Goal: Information Seeking & Learning: Learn about a topic

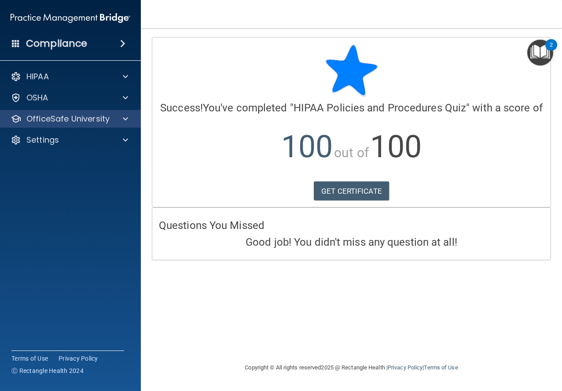
click at [79, 125] on div "OfficeSafe University" at bounding box center [70, 119] width 141 height 18
click at [122, 120] on div at bounding box center [124, 119] width 22 height 11
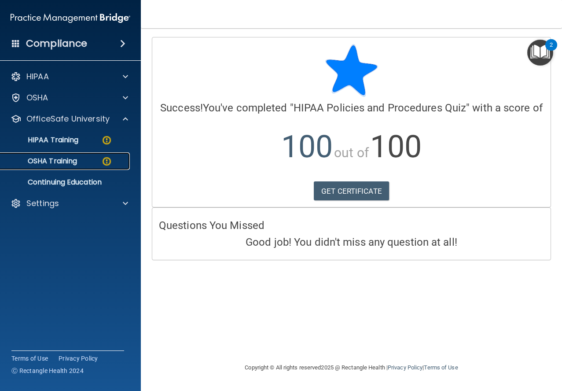
click at [74, 154] on link "OSHA Training" at bounding box center [60, 161] width 139 height 18
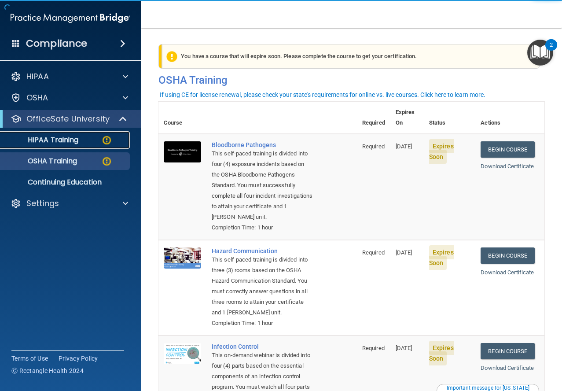
click at [103, 144] on img at bounding box center [106, 140] width 11 height 11
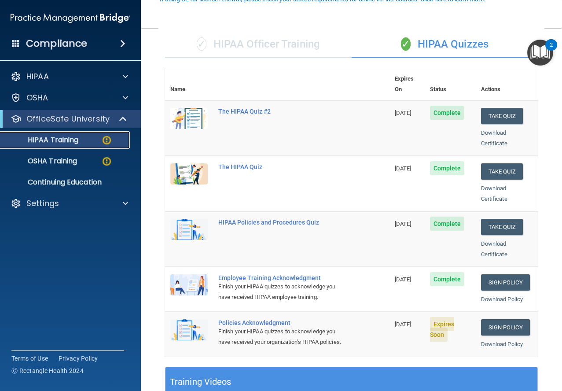
scroll to position [96, 0]
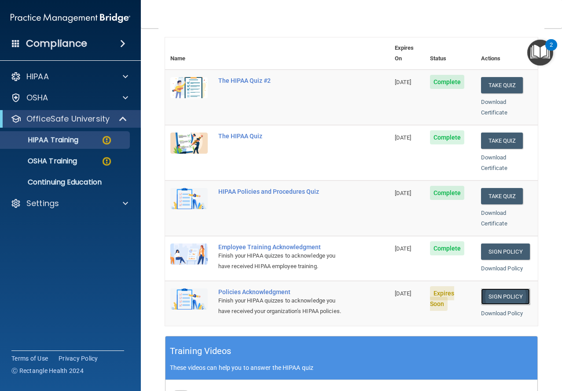
click at [502, 288] on link "Sign Policy" at bounding box center [505, 296] width 49 height 16
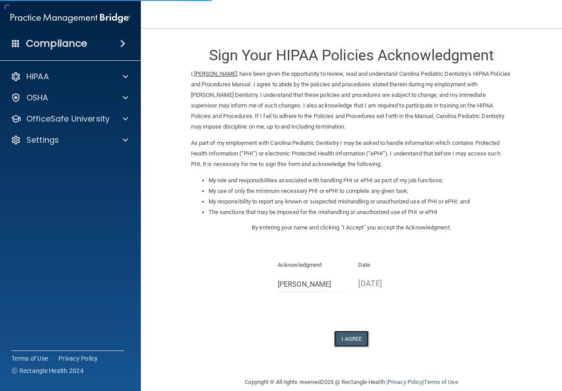
click at [339, 334] on button "I Agree" at bounding box center [351, 339] width 35 height 16
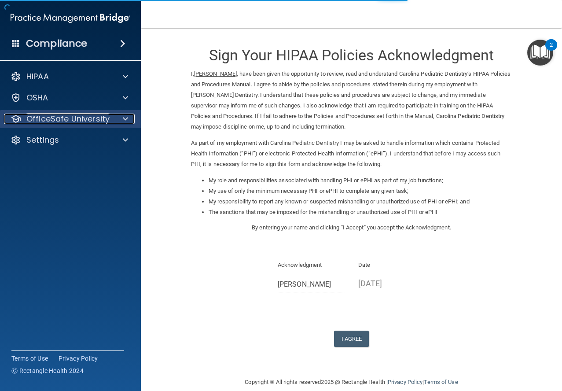
click at [123, 122] on span at bounding box center [125, 119] width 5 height 11
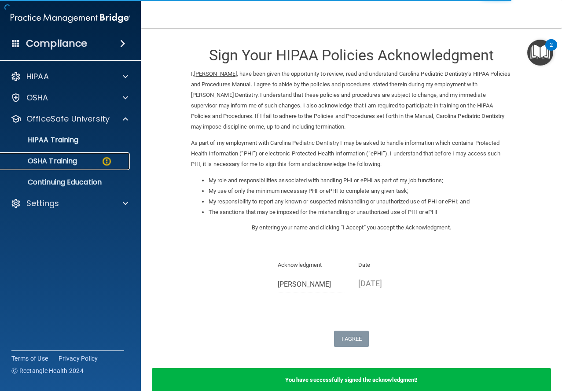
click at [72, 165] on p "OSHA Training" at bounding box center [41, 161] width 71 height 9
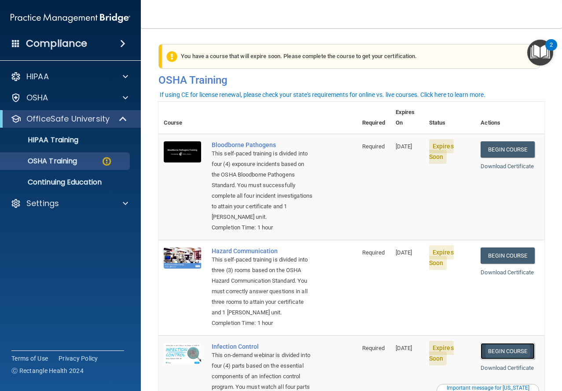
click at [485, 359] on link "Begin Course" at bounding box center [508, 351] width 54 height 16
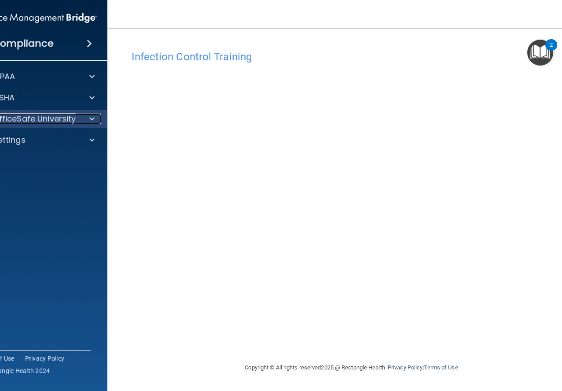
click at [32, 118] on p "OfficeSafe University" at bounding box center [34, 119] width 83 height 11
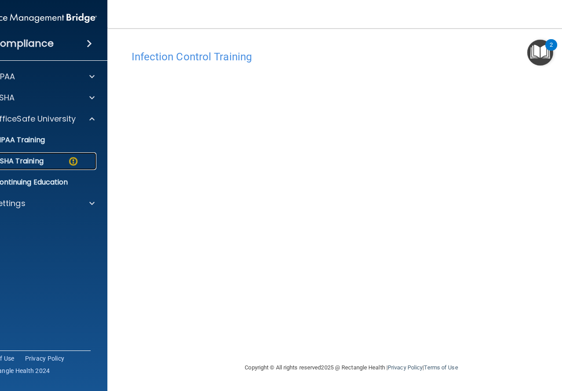
click at [46, 167] on link "OSHA Training" at bounding box center [27, 161] width 139 height 18
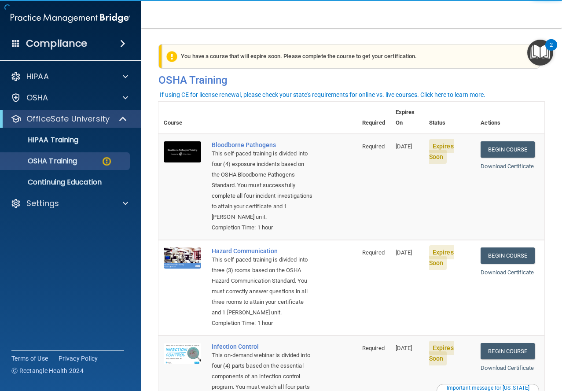
click at [443, 139] on span "Expires Soon" at bounding box center [441, 151] width 25 height 25
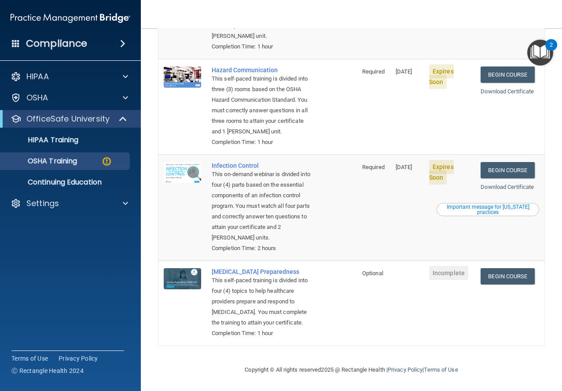
scroll to position [214, 0]
click at [508, 184] on link "Download Certificate" at bounding box center [507, 187] width 53 height 7
click at [506, 162] on link "Begin Course" at bounding box center [508, 170] width 54 height 16
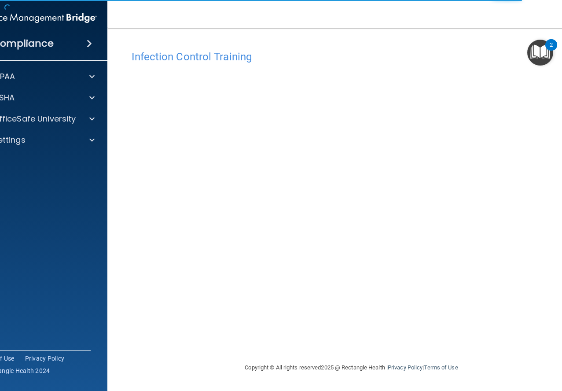
click at [528, 52] on img "Open Resource Center, 2 new notifications" at bounding box center [541, 53] width 26 height 26
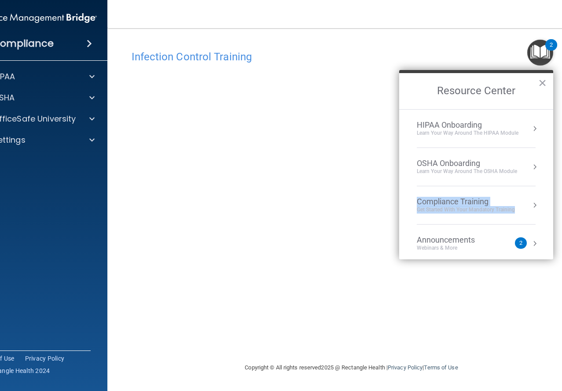
drag, startPoint x: 545, startPoint y: 172, endPoint x: 543, endPoint y: 203, distance: 31.4
click at [543, 203] on ol "HIPAA Onboarding Learn Your Way around the HIPAA module OSHA Onboarding Learn y…" at bounding box center [476, 184] width 154 height 150
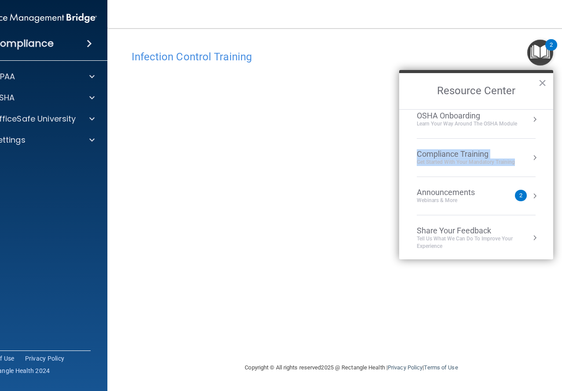
scroll to position [49, 0]
click at [544, 51] on img "Open Resource Center, 2 new notifications" at bounding box center [541, 53] width 26 height 26
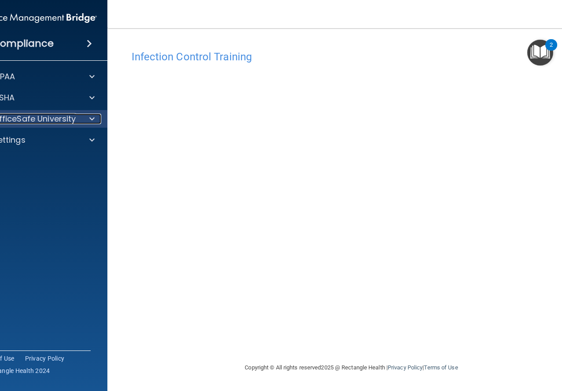
click at [71, 116] on p "OfficeSafe University" at bounding box center [34, 119] width 83 height 11
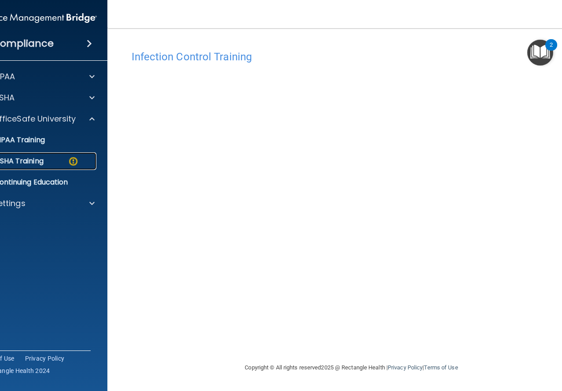
click at [68, 163] on img at bounding box center [73, 161] width 11 height 11
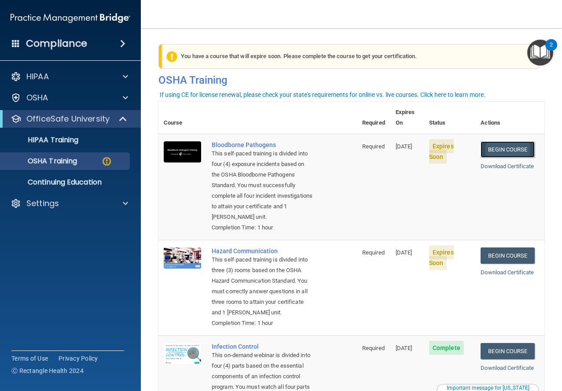
click at [504, 141] on link "Begin Course" at bounding box center [508, 149] width 54 height 16
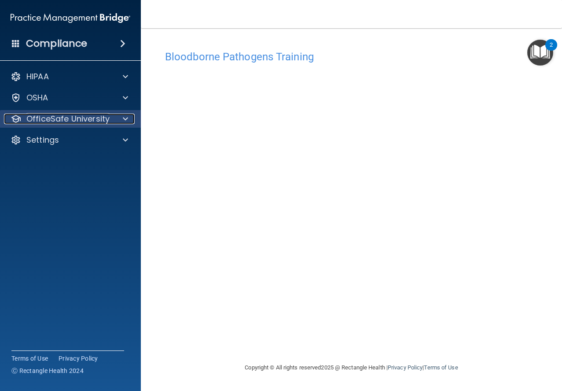
click at [94, 120] on p "OfficeSafe University" at bounding box center [67, 119] width 83 height 11
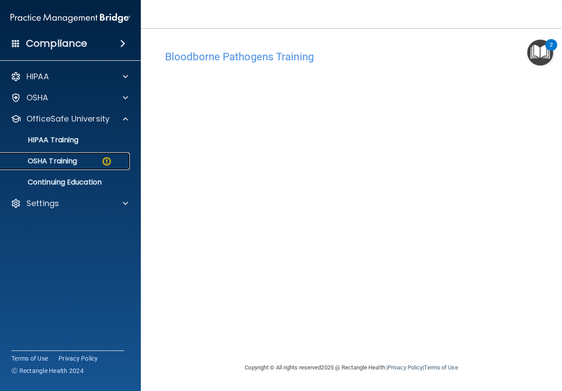
click at [80, 157] on div "OSHA Training" at bounding box center [66, 161] width 120 height 9
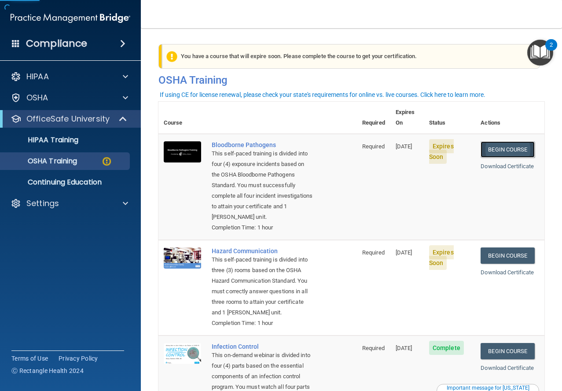
click at [488, 141] on link "Begin Course" at bounding box center [508, 149] width 54 height 16
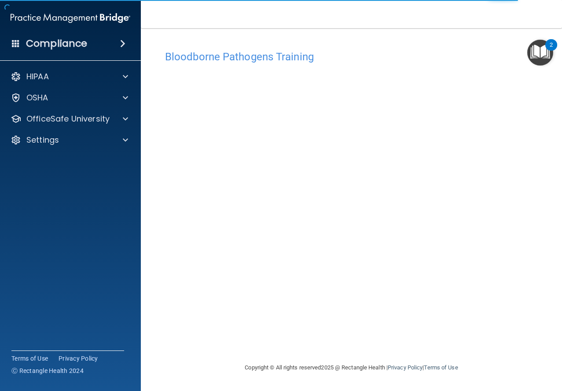
click at [541, 50] on img "Open Resource Center, 2 new notifications" at bounding box center [541, 53] width 26 height 26
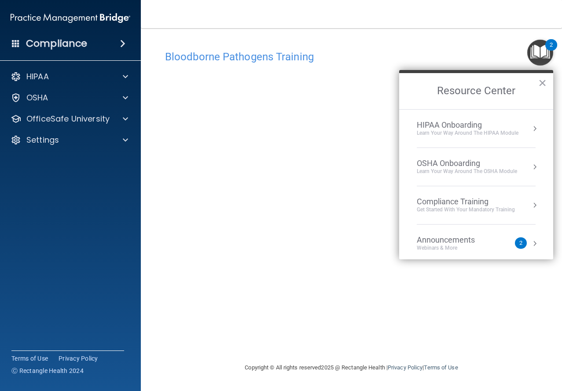
click at [550, 49] on div "2" at bounding box center [552, 44] width 12 height 11
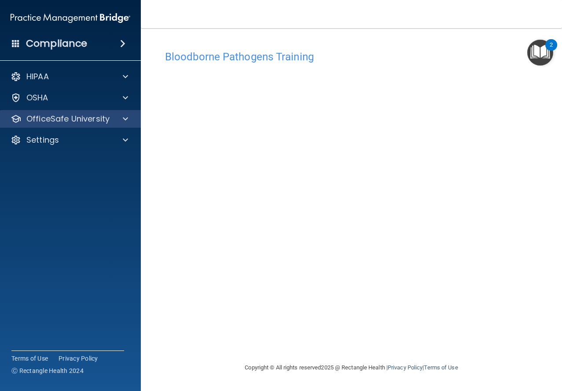
click at [92, 126] on div "OfficeSafe University" at bounding box center [70, 119] width 141 height 18
click at [120, 117] on div at bounding box center [124, 119] width 22 height 11
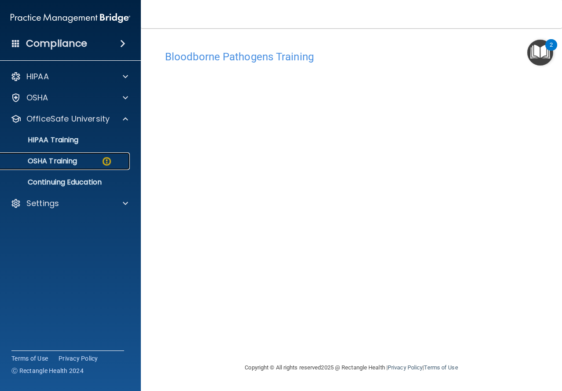
click at [94, 159] on div "OSHA Training" at bounding box center [66, 161] width 120 height 9
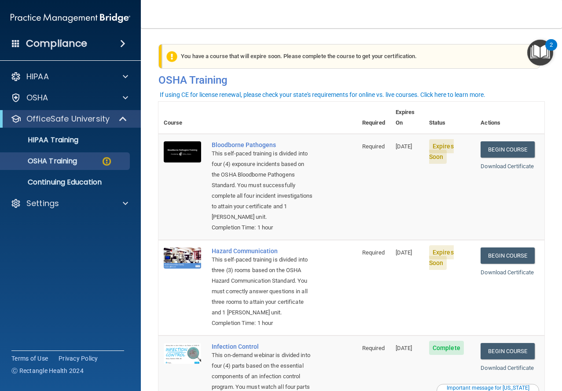
click at [444, 139] on span "Expires Soon" at bounding box center [441, 151] width 25 height 25
click at [481, 141] on link "Begin Course" at bounding box center [508, 149] width 54 height 16
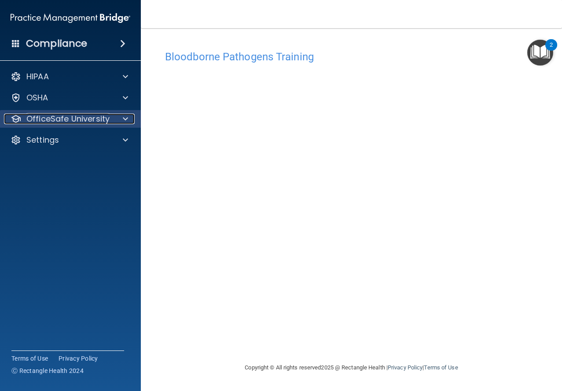
click at [113, 119] on div at bounding box center [124, 119] width 22 height 11
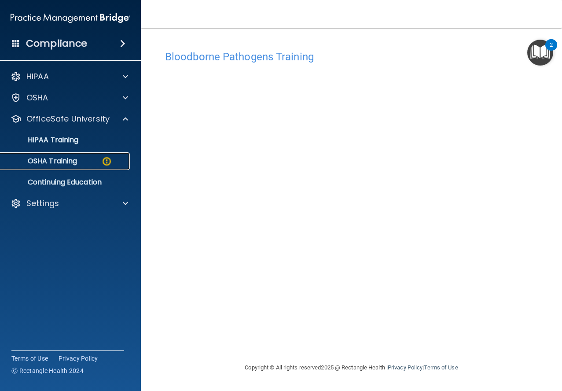
click at [100, 159] on div "OSHA Training" at bounding box center [66, 161] width 120 height 9
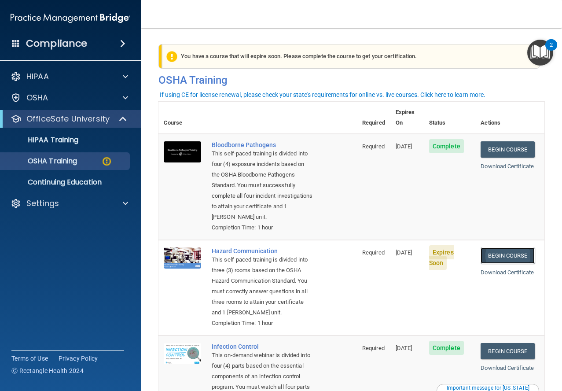
click at [504, 260] on link "Begin Course" at bounding box center [508, 256] width 54 height 16
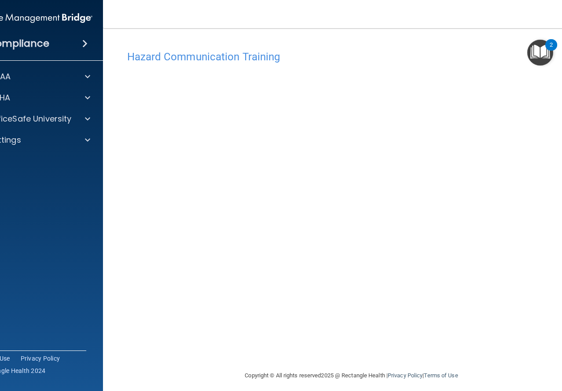
drag, startPoint x: 134, startPoint y: 378, endPoint x: 121, endPoint y: 378, distance: 13.2
click at [122, 378] on footer "Copyright © All rights reserved 2025 @ Rectangle Health | Privacy Policy | Term…" at bounding box center [352, 375] width 462 height 26
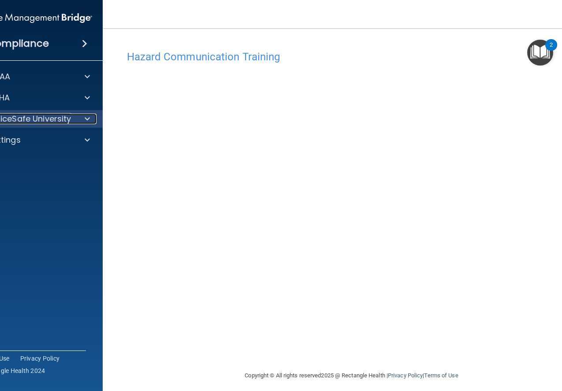
click at [85, 119] on span at bounding box center [87, 119] width 5 height 11
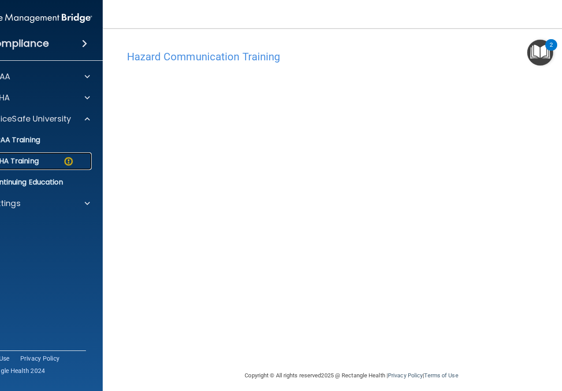
click at [72, 162] on div "OSHA Training" at bounding box center [27, 161] width 120 height 9
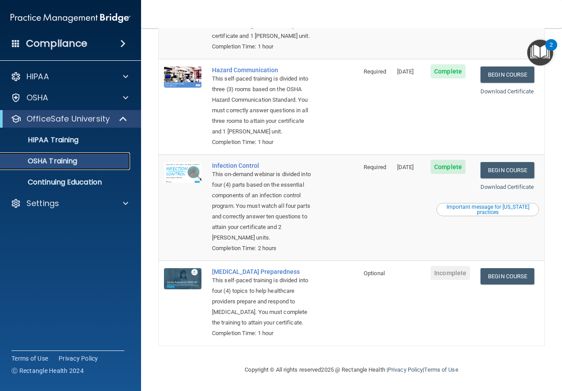
scroll to position [188, 0]
